Goal: Information Seeking & Learning: Learn about a topic

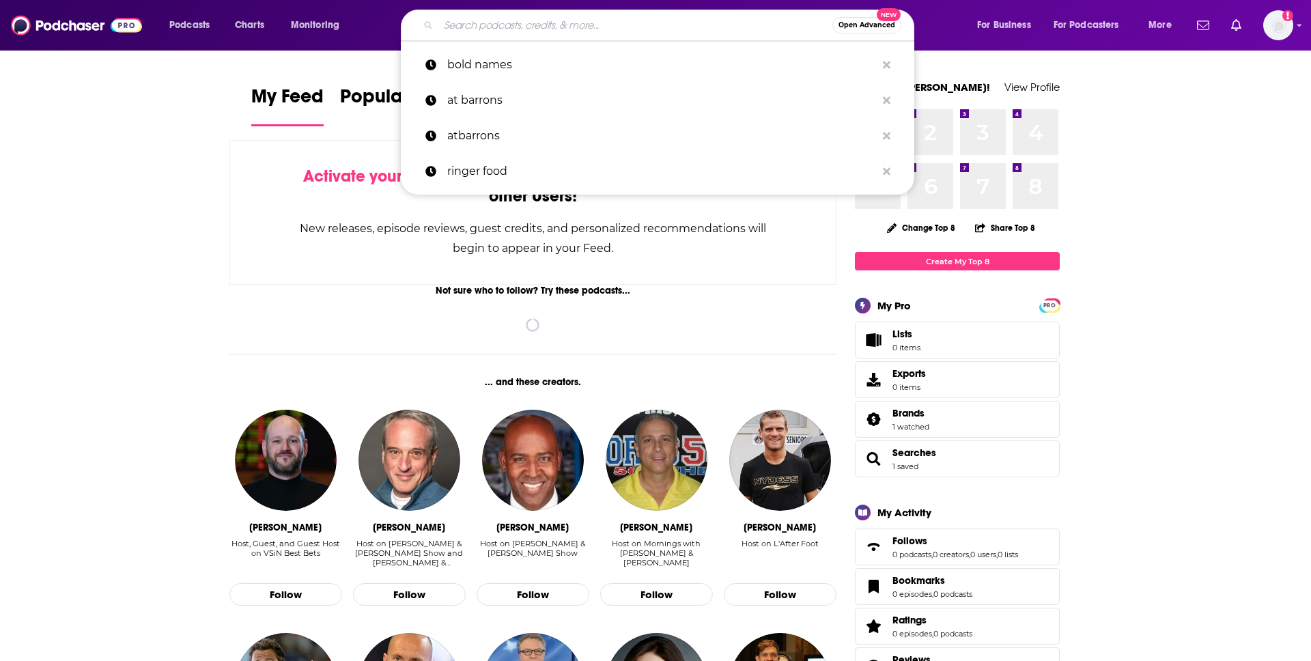
click at [568, 33] on input "Search podcasts, credits, & more..." at bounding box center [635, 25] width 394 height 22
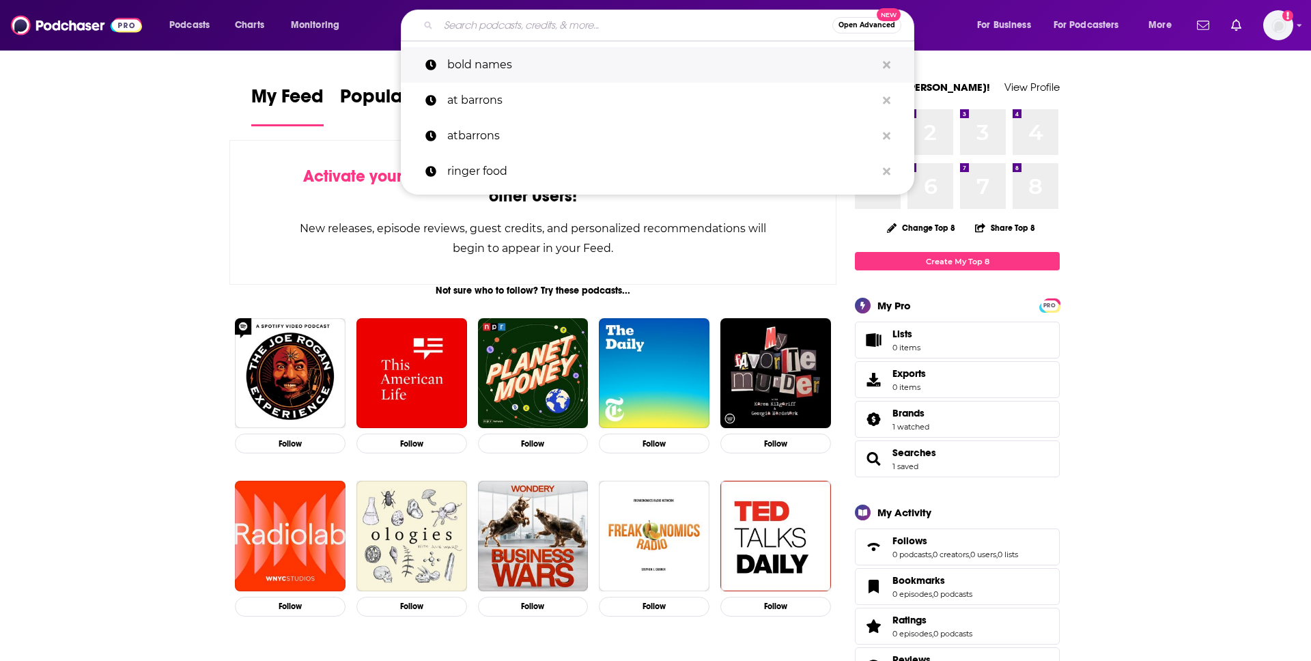
type input "m"
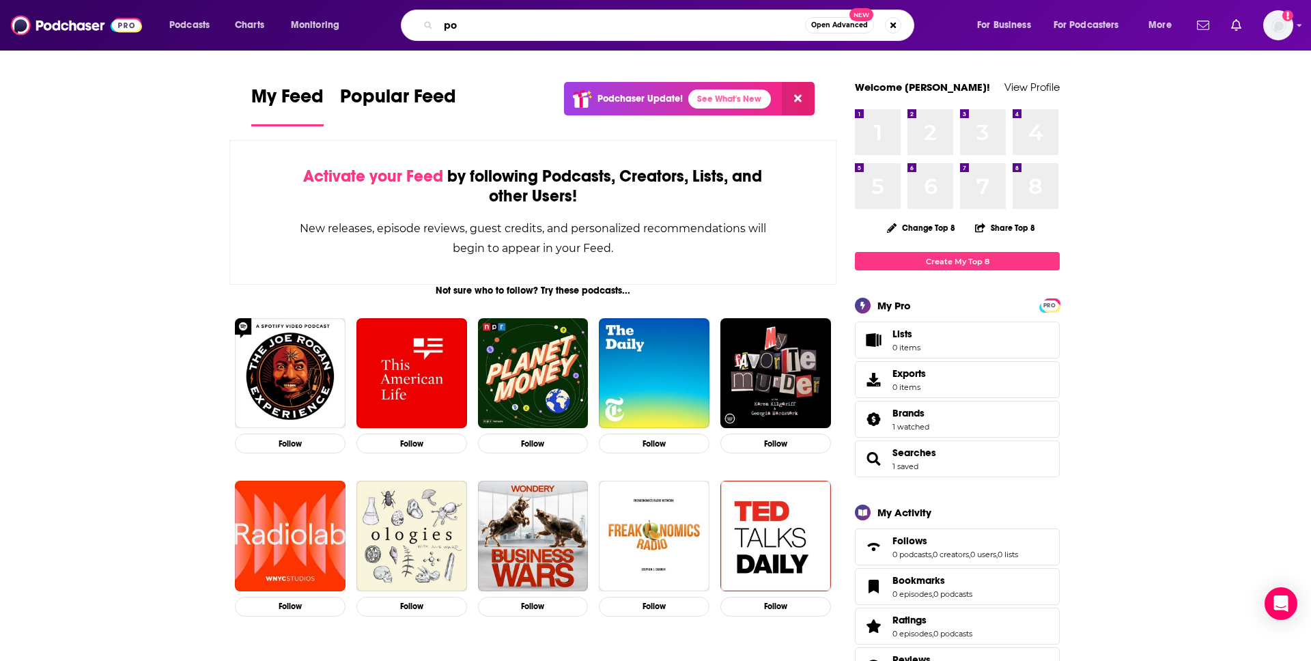
type input "p"
type input "pod meets world"
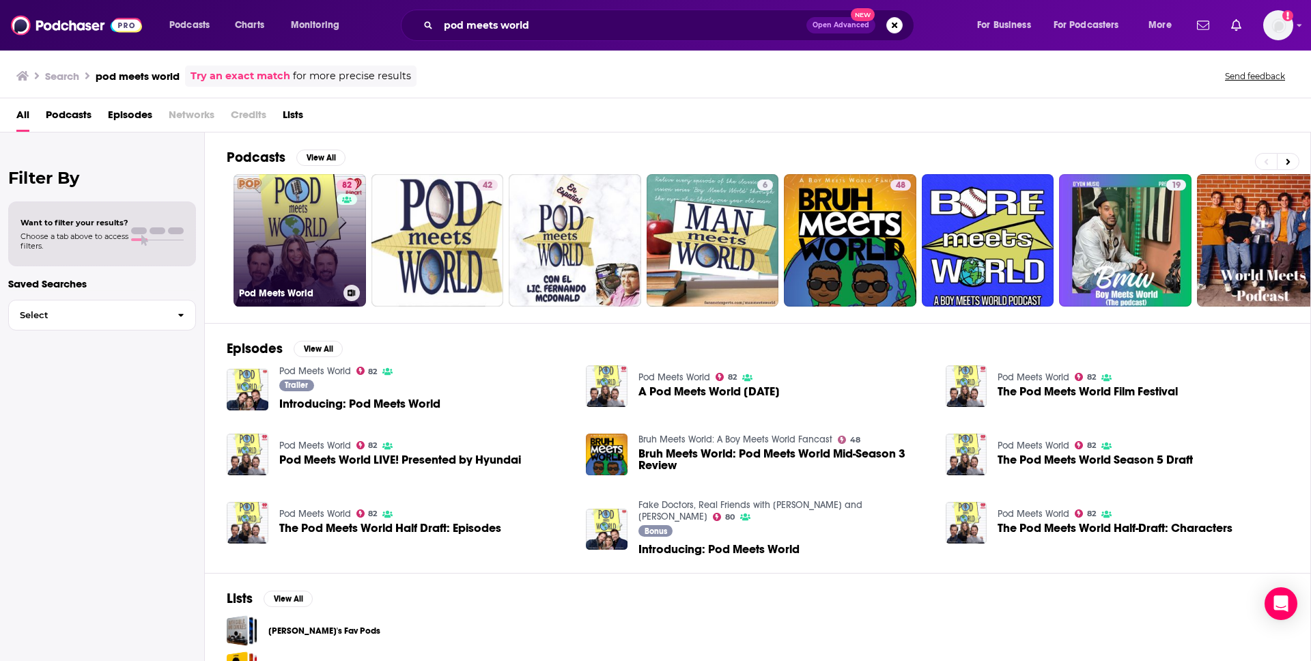
click at [268, 260] on link "82 Pod Meets World" at bounding box center [300, 240] width 132 height 132
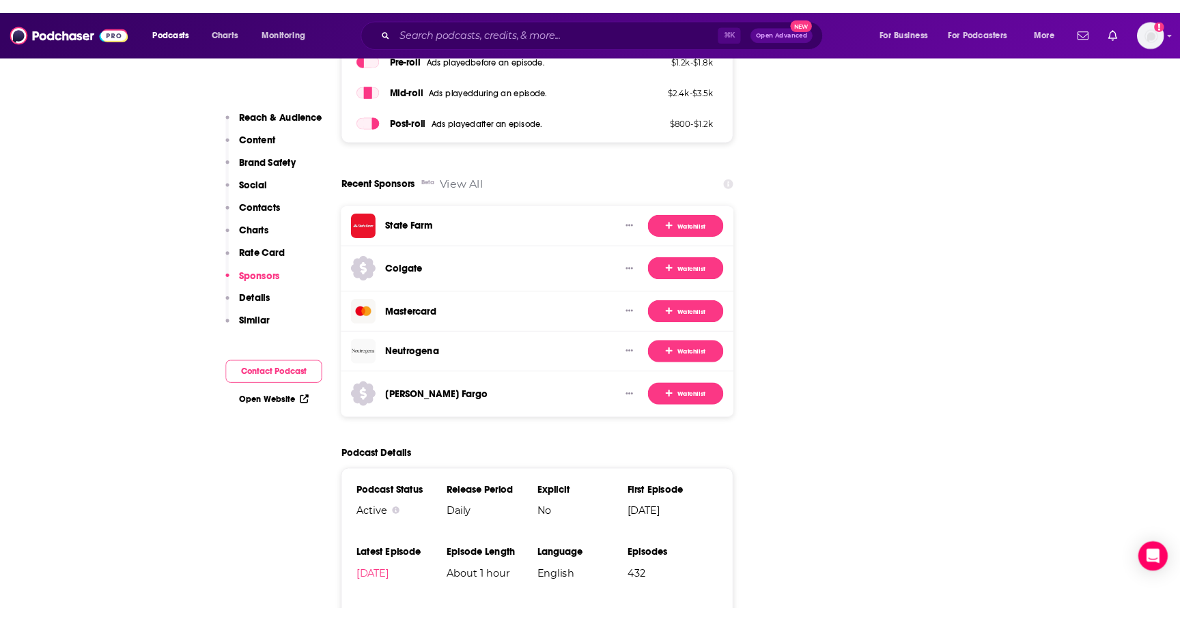
scroll to position [2346, 0]
